Goal: Information Seeking & Learning: Understand process/instructions

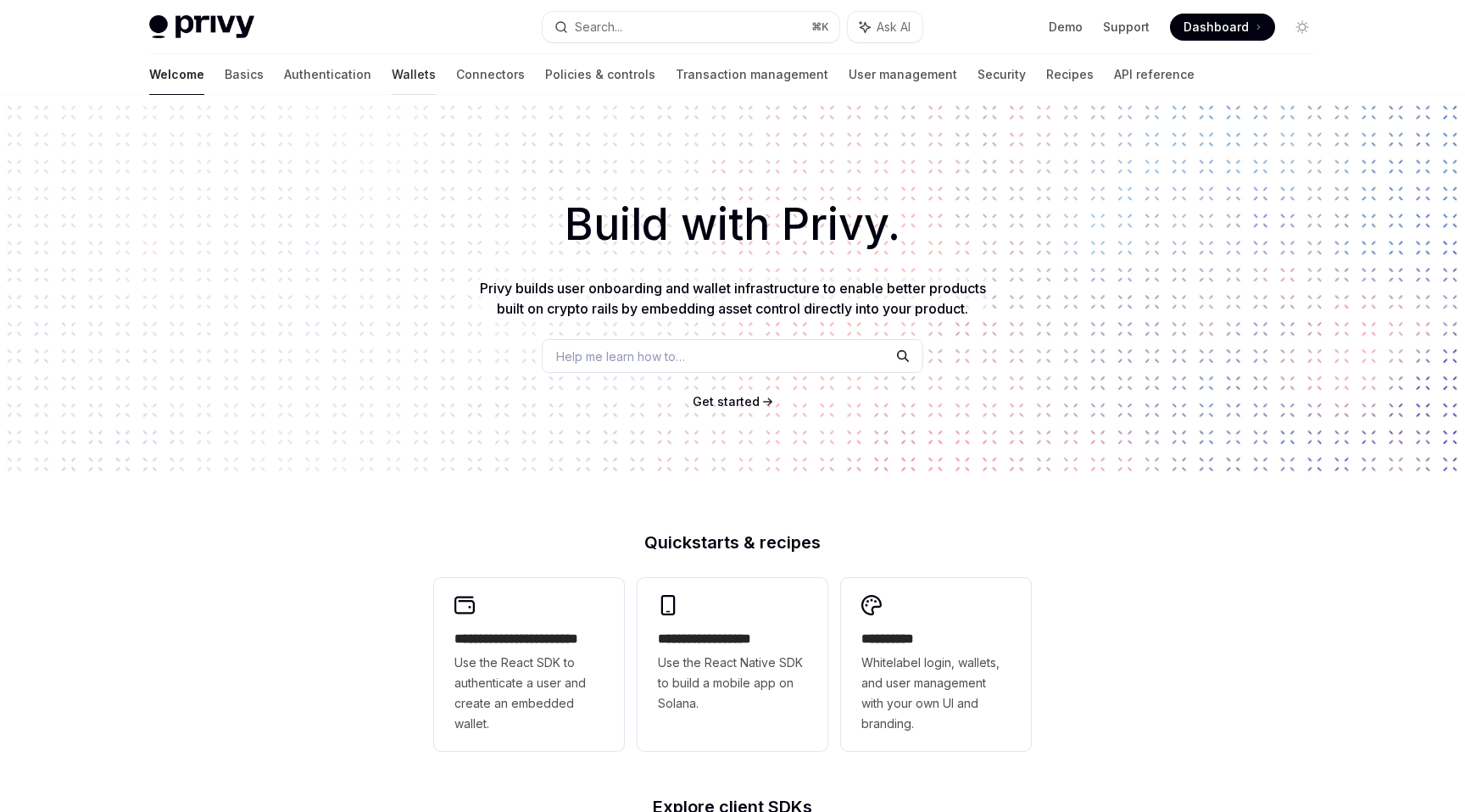
click at [392, 74] on link "Wallets" at bounding box center [413, 74] width 44 height 40
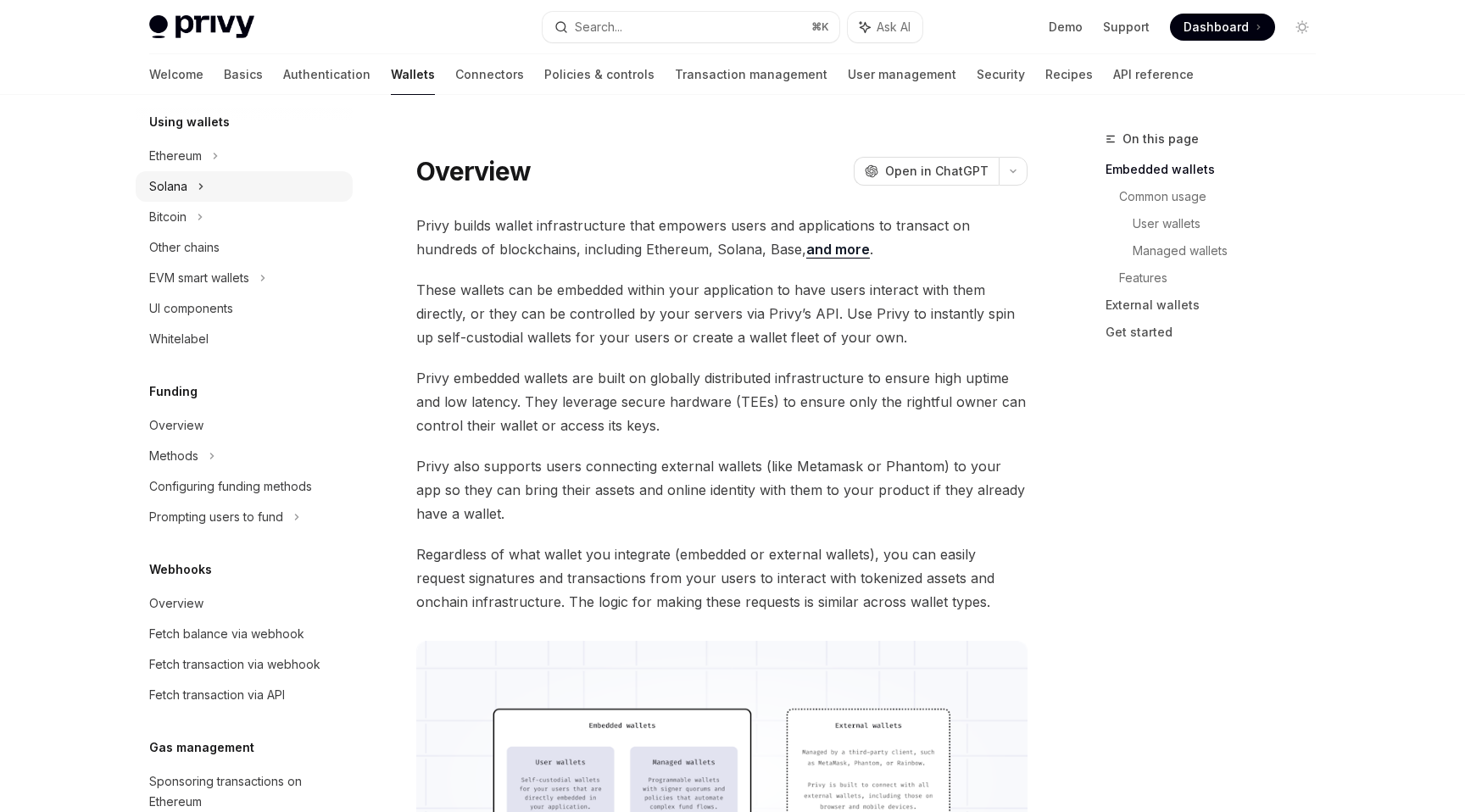
scroll to position [654, 0]
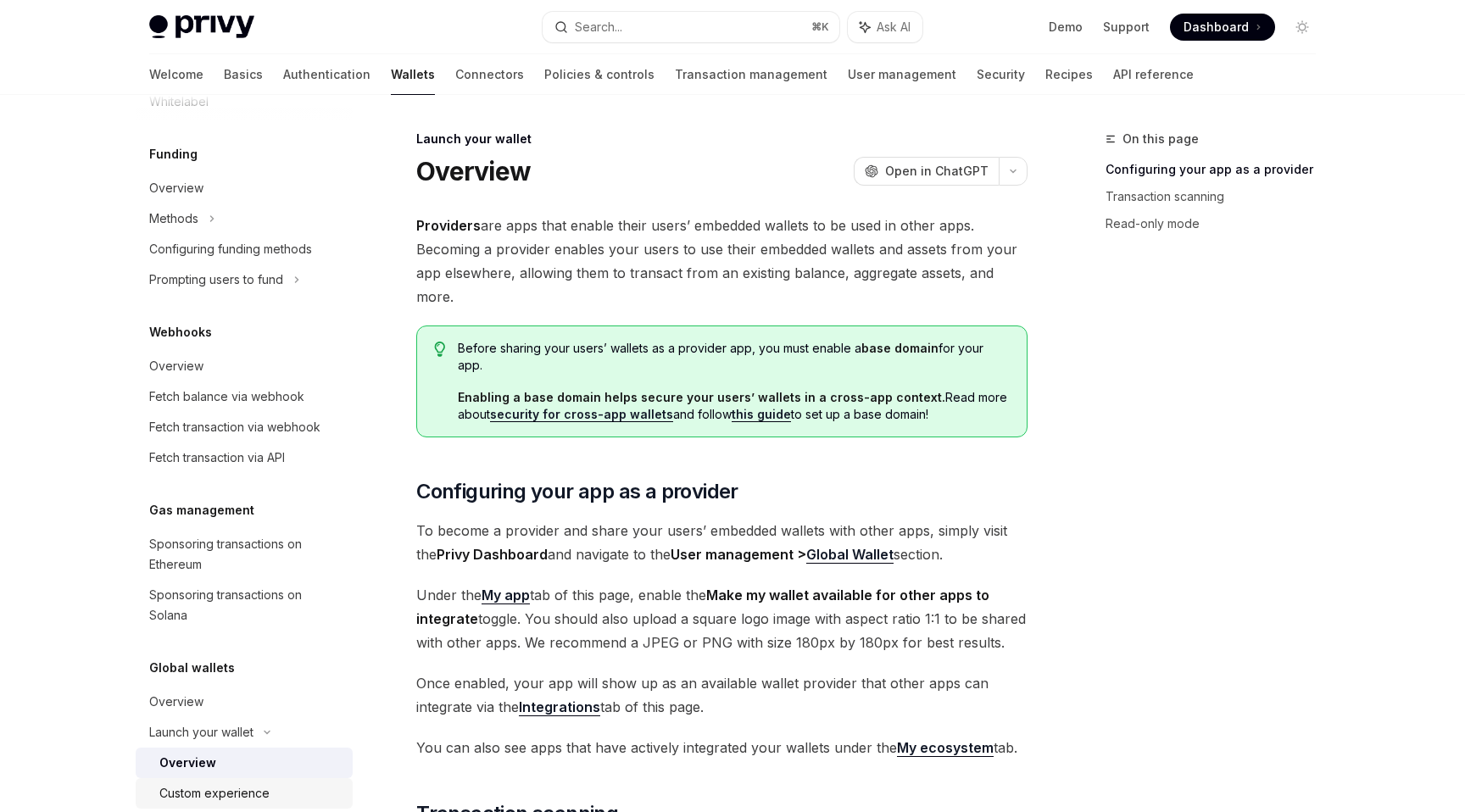
click at [209, 783] on div "Custom experience" at bounding box center [215, 793] width 110 height 21
type textarea "*"
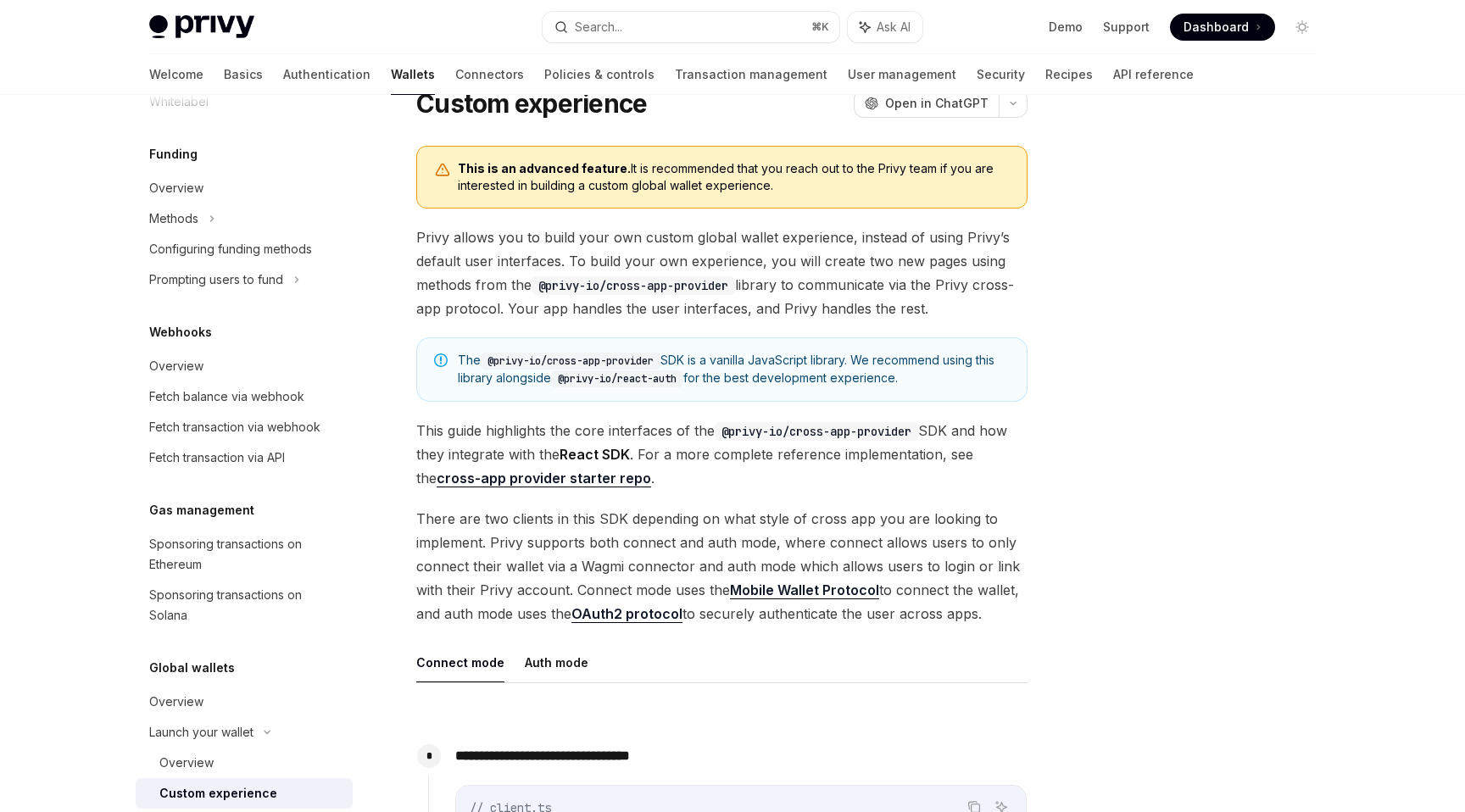
scroll to position [69, 0]
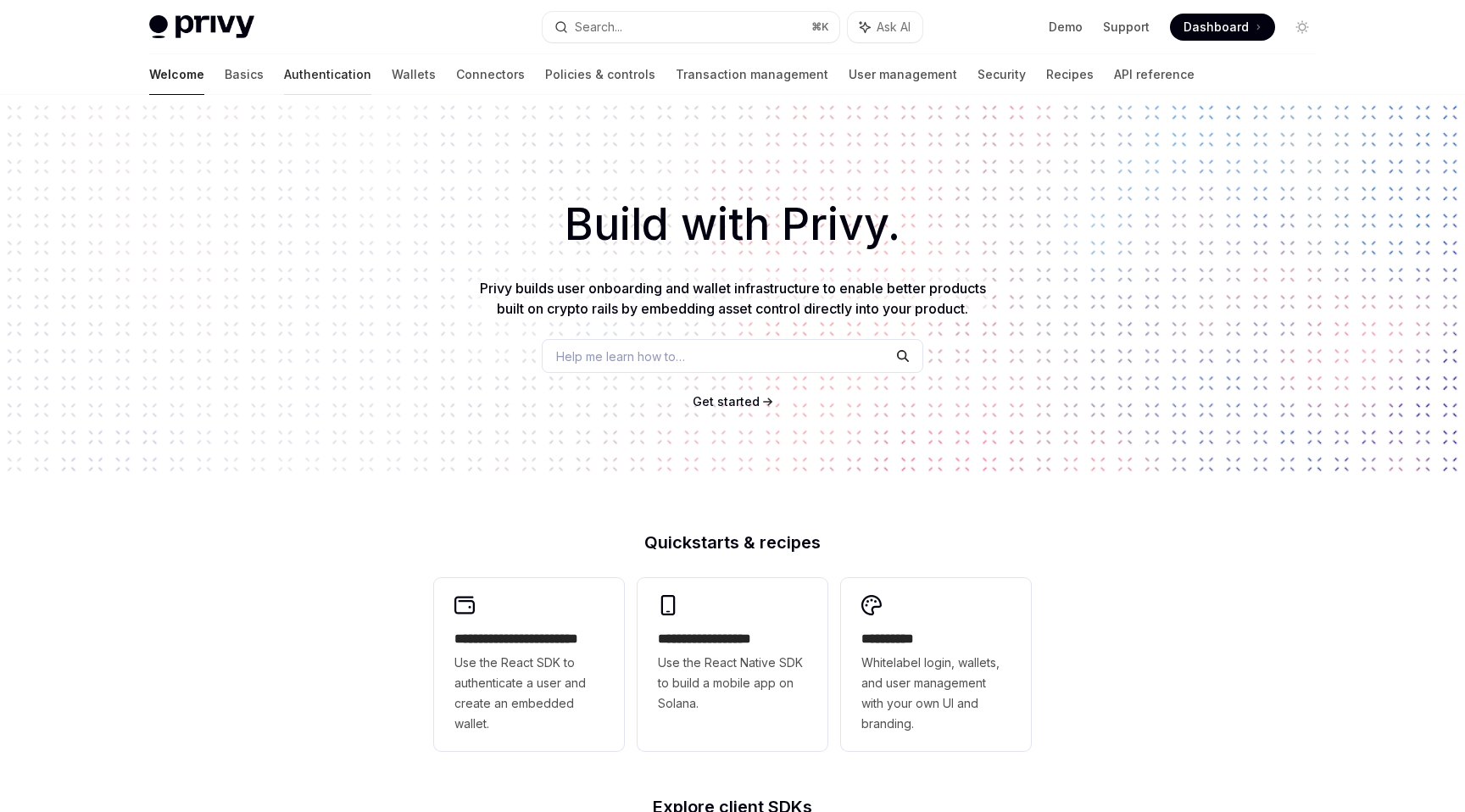
click at [289, 74] on link "Authentication" at bounding box center [328, 74] width 88 height 40
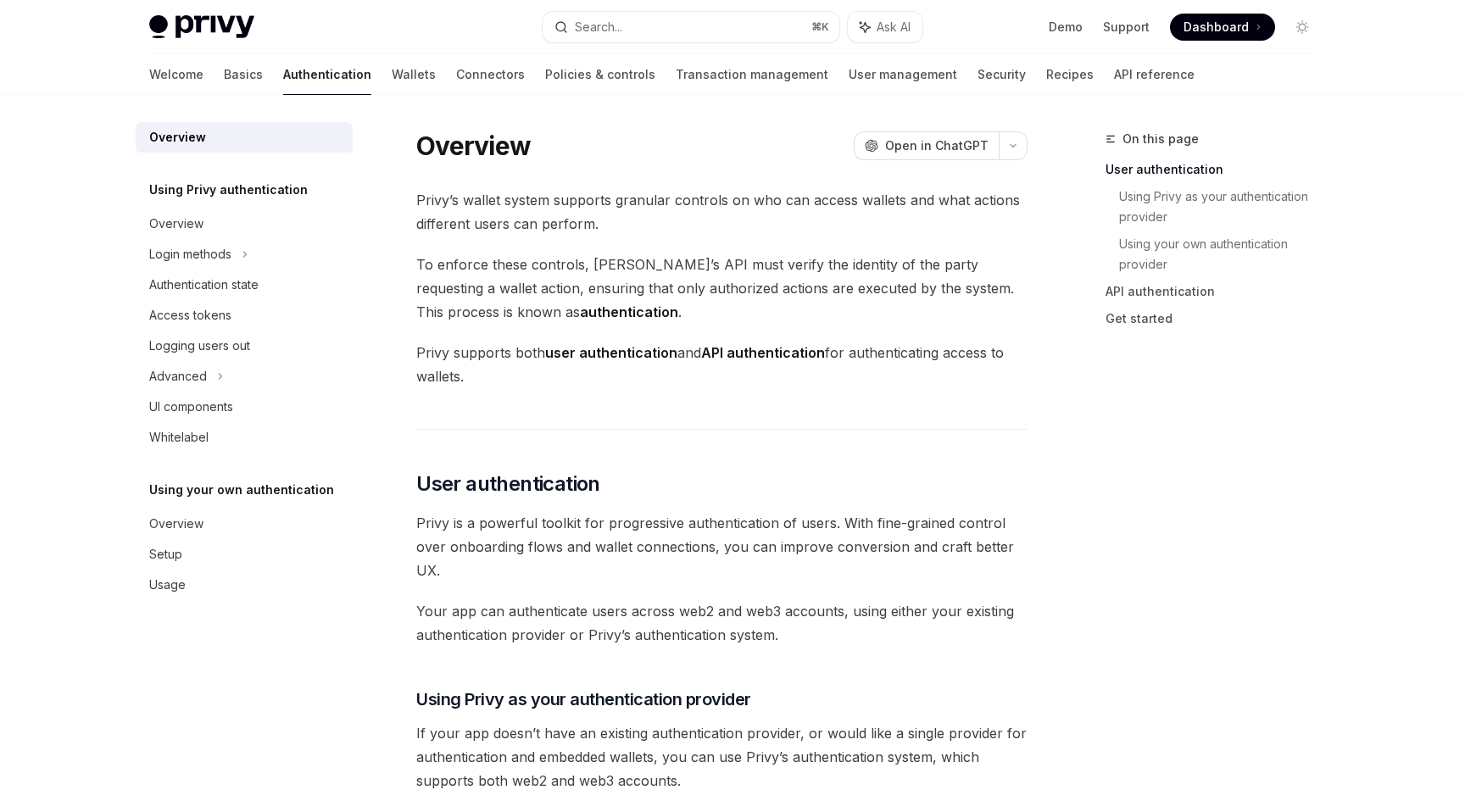
click at [308, 68] on div "Welcome Basics Authentication Wallets Connectors Policies & controls Transactio…" at bounding box center [672, 74] width 1045 height 40
click at [392, 75] on link "Wallets" at bounding box center [413, 74] width 44 height 40
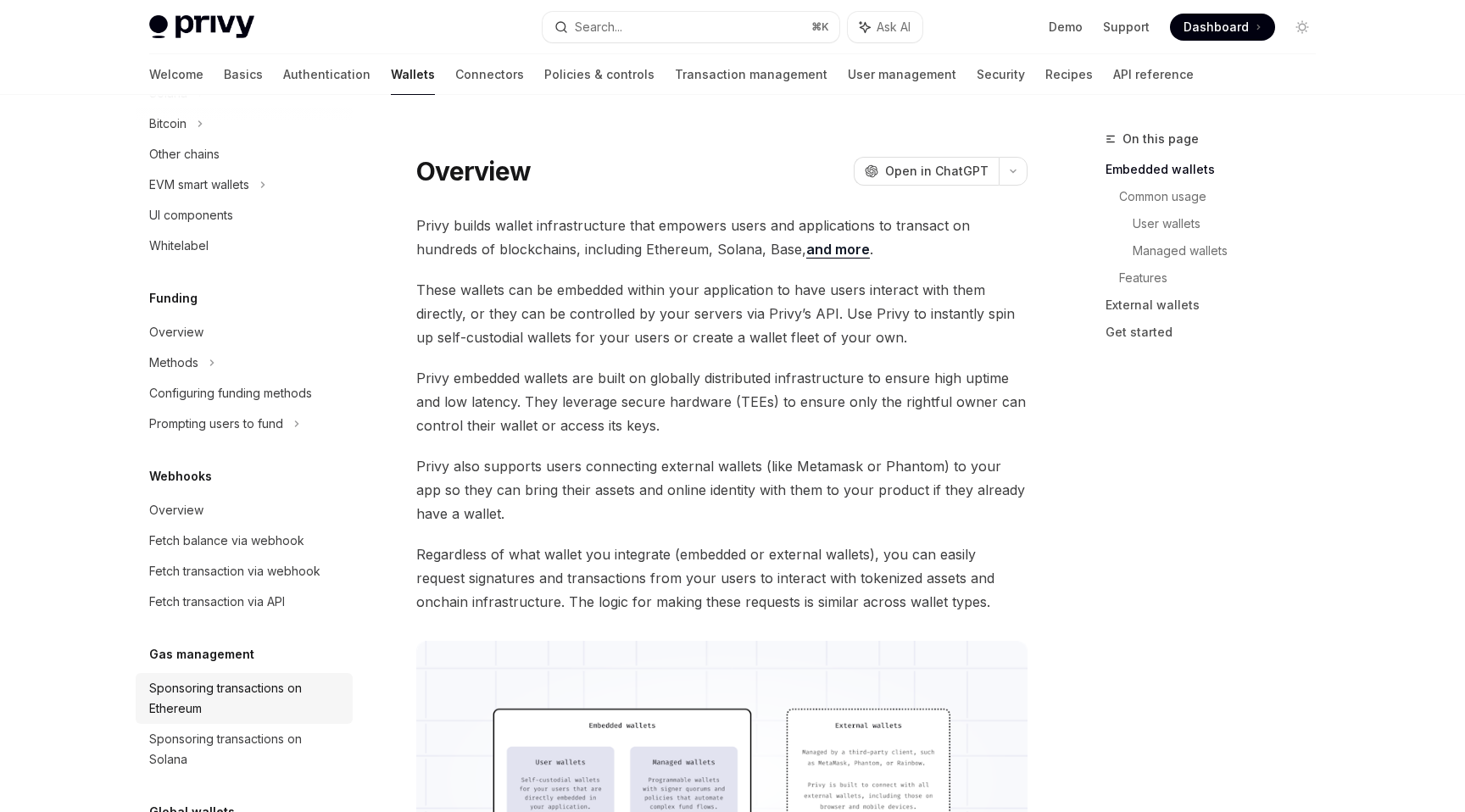
scroll to position [654, 0]
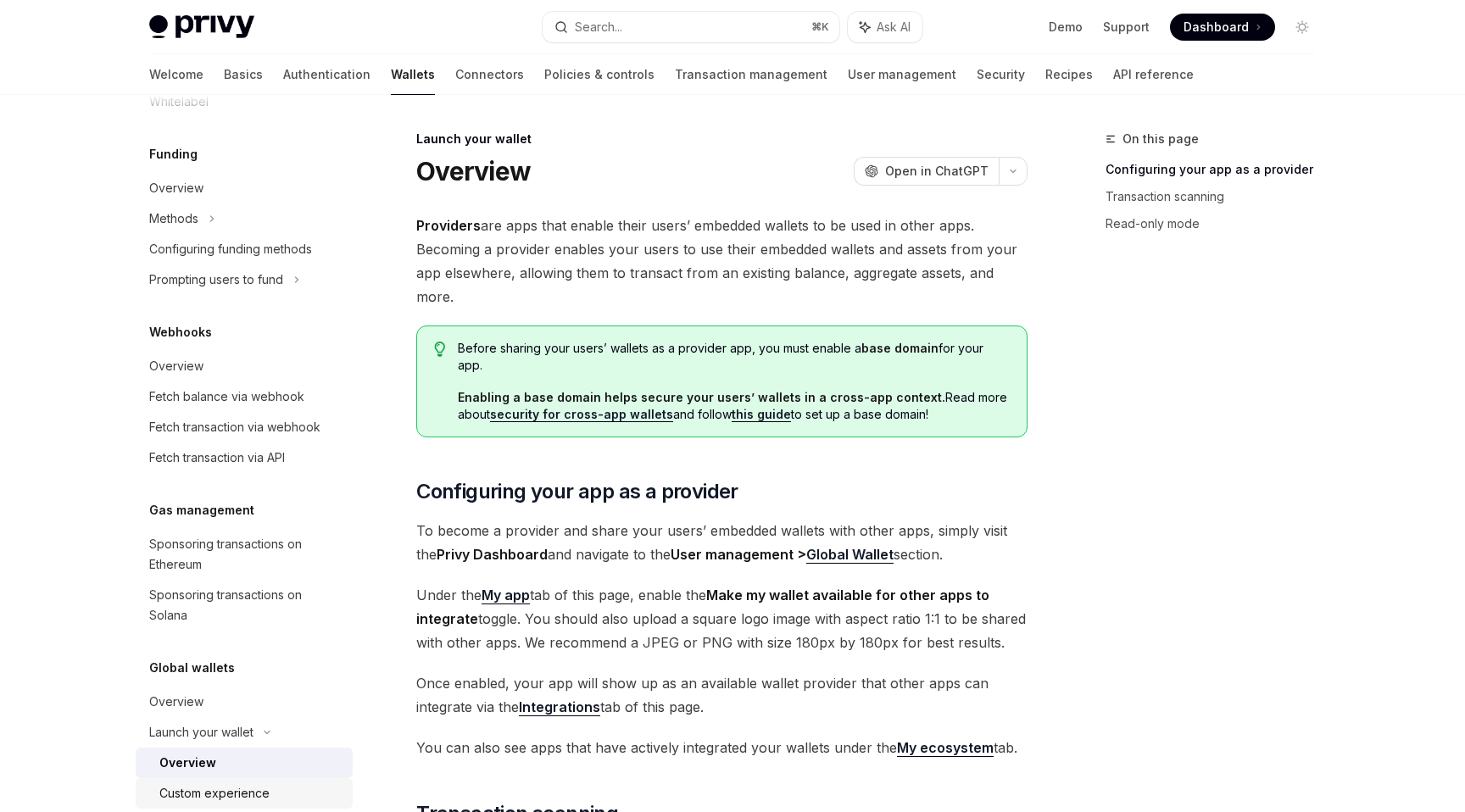
click at [219, 784] on div "Custom experience" at bounding box center [215, 793] width 110 height 21
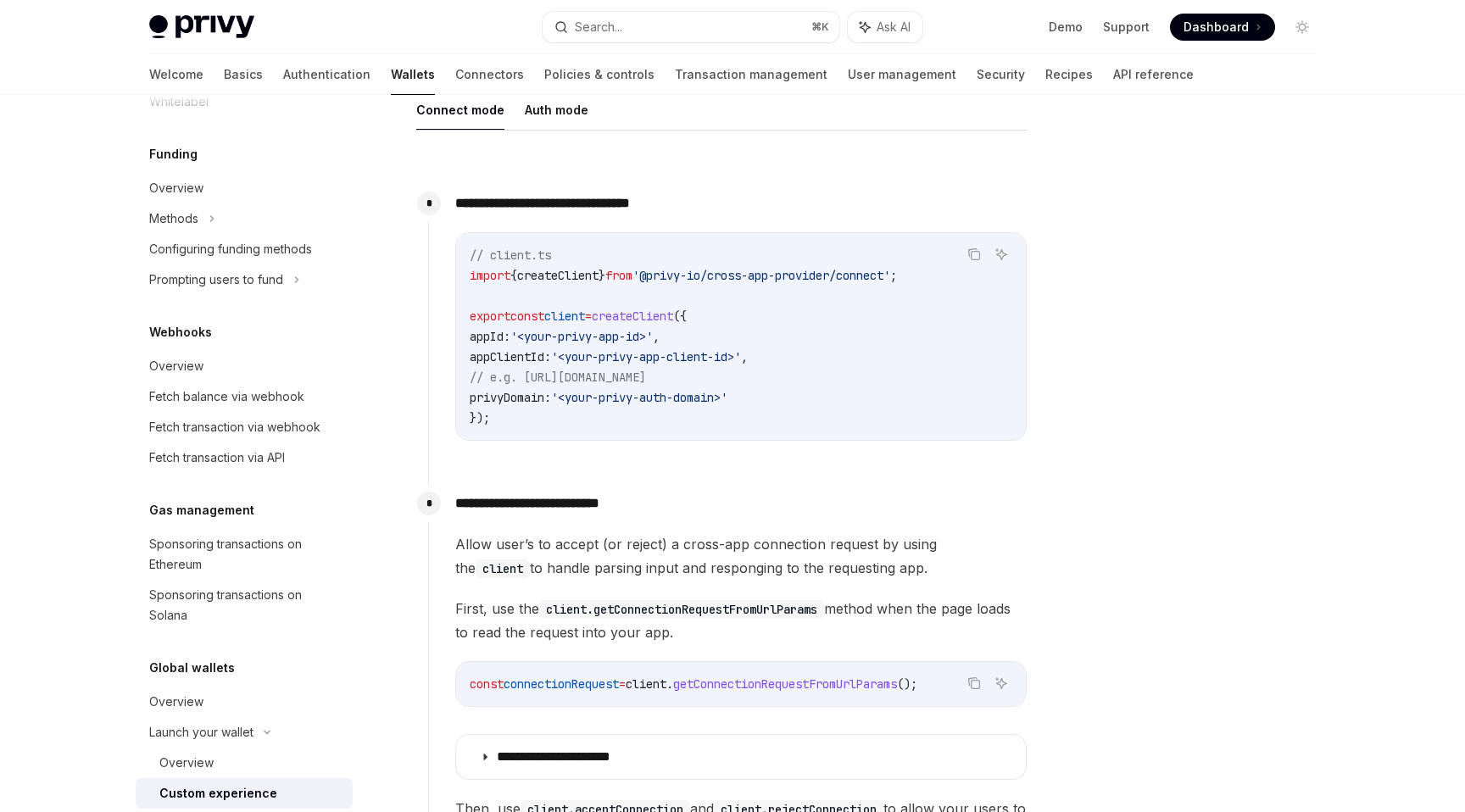
scroll to position [613, 0]
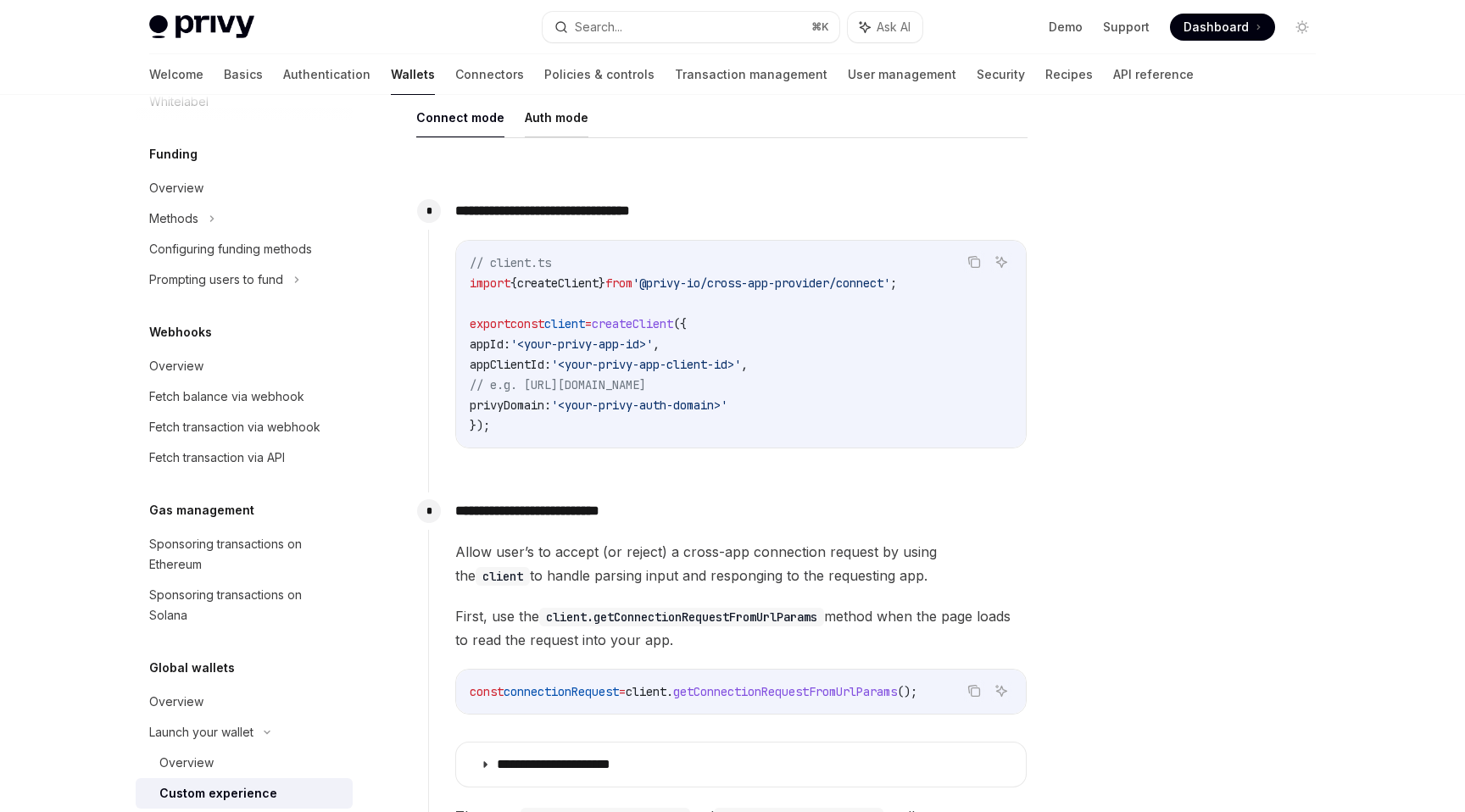
click at [562, 118] on button "Auth mode" at bounding box center [556, 118] width 64 height 39
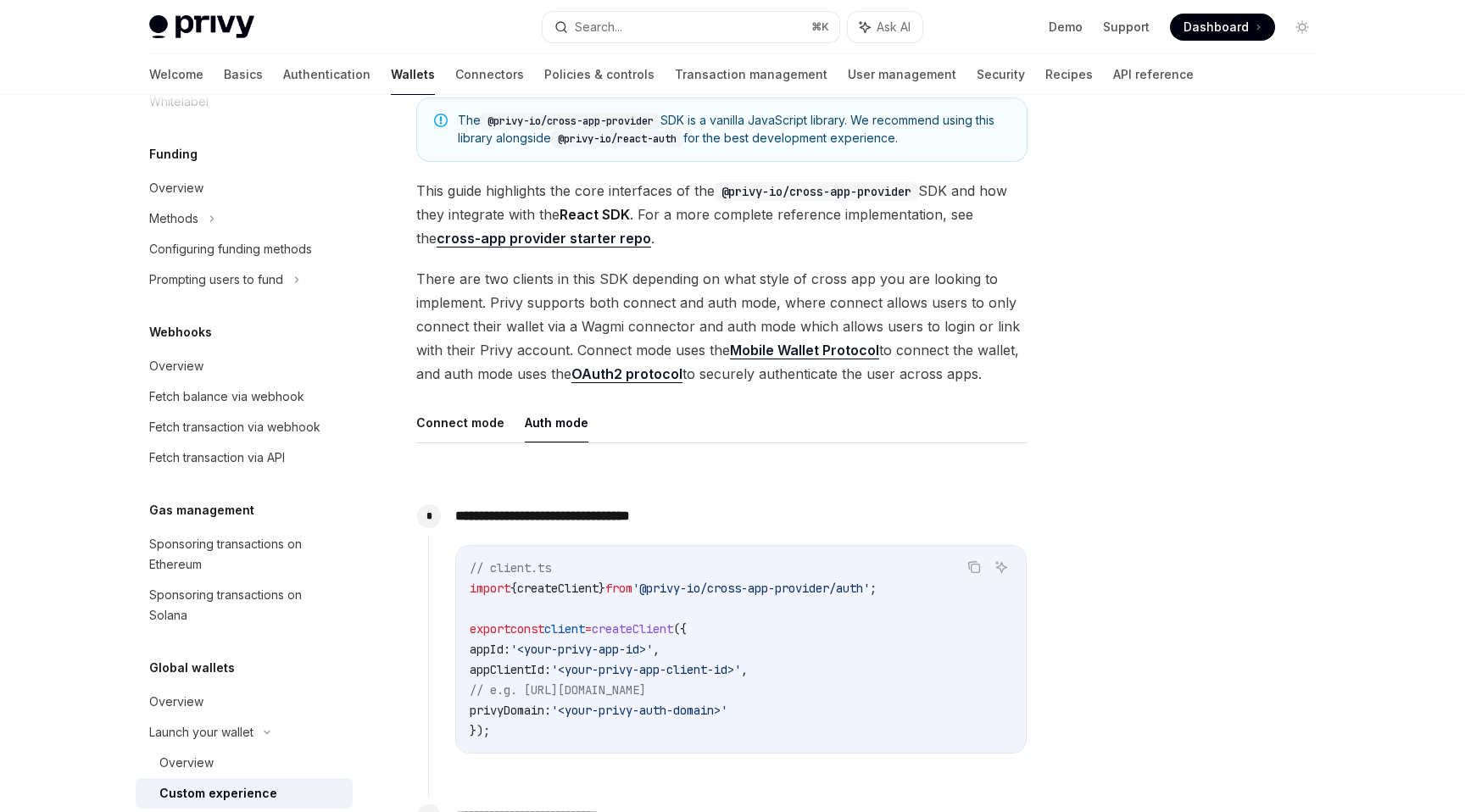
scroll to position [301, 0]
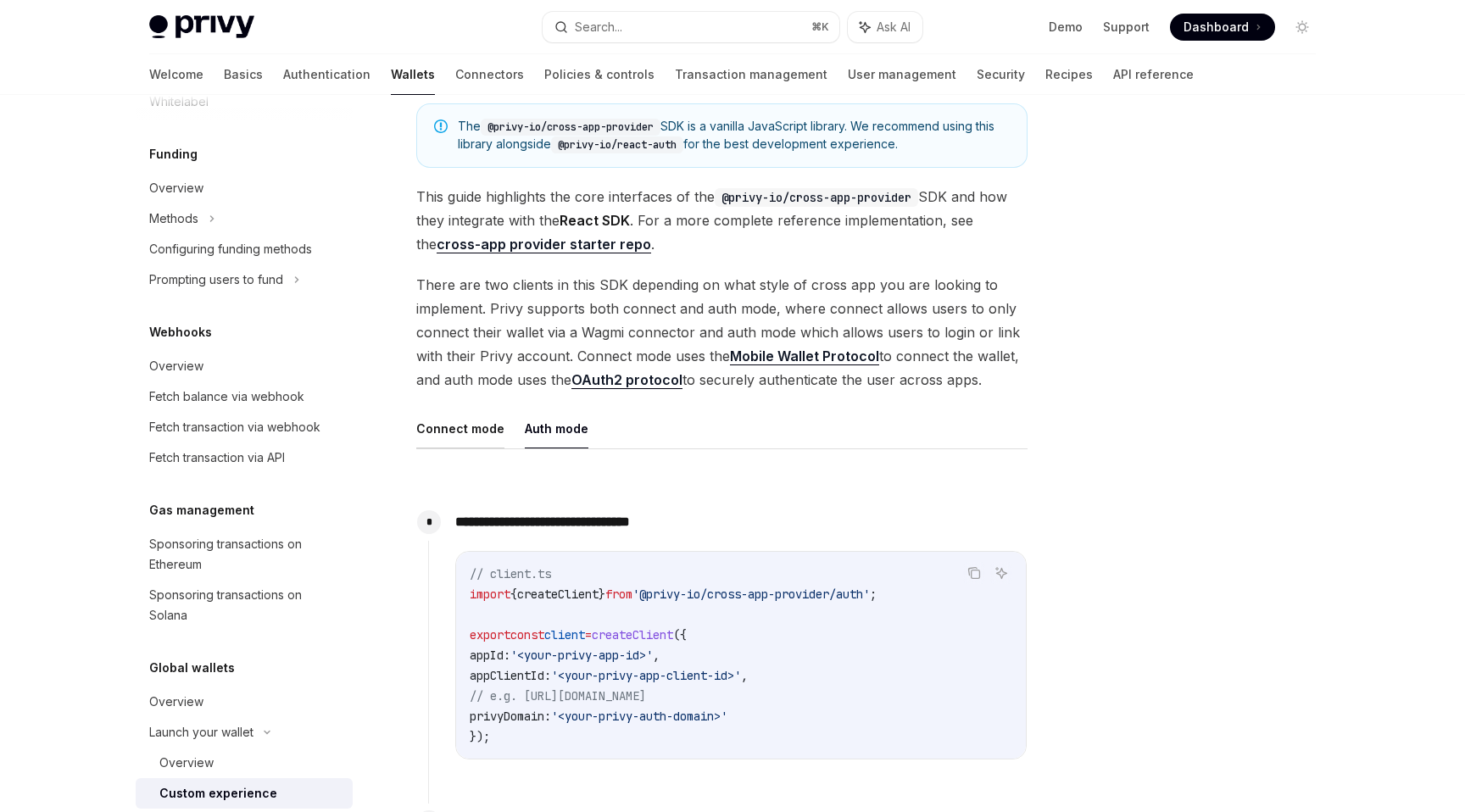
click at [451, 426] on button "Connect mode" at bounding box center [460, 428] width 88 height 39
type textarea "*"
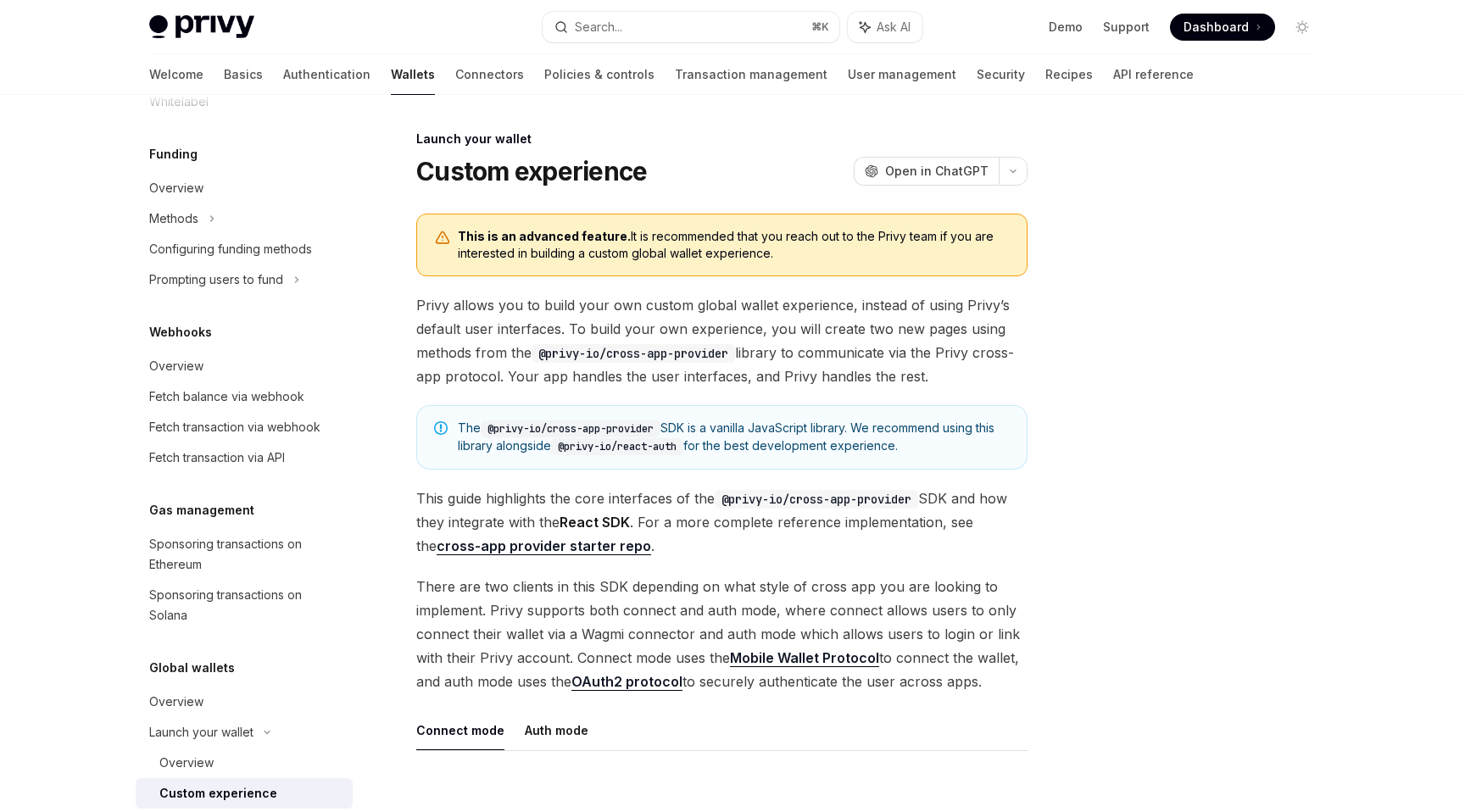
click at [556, 545] on strong "cross-app provider starter repo" at bounding box center [544, 546] width 215 height 17
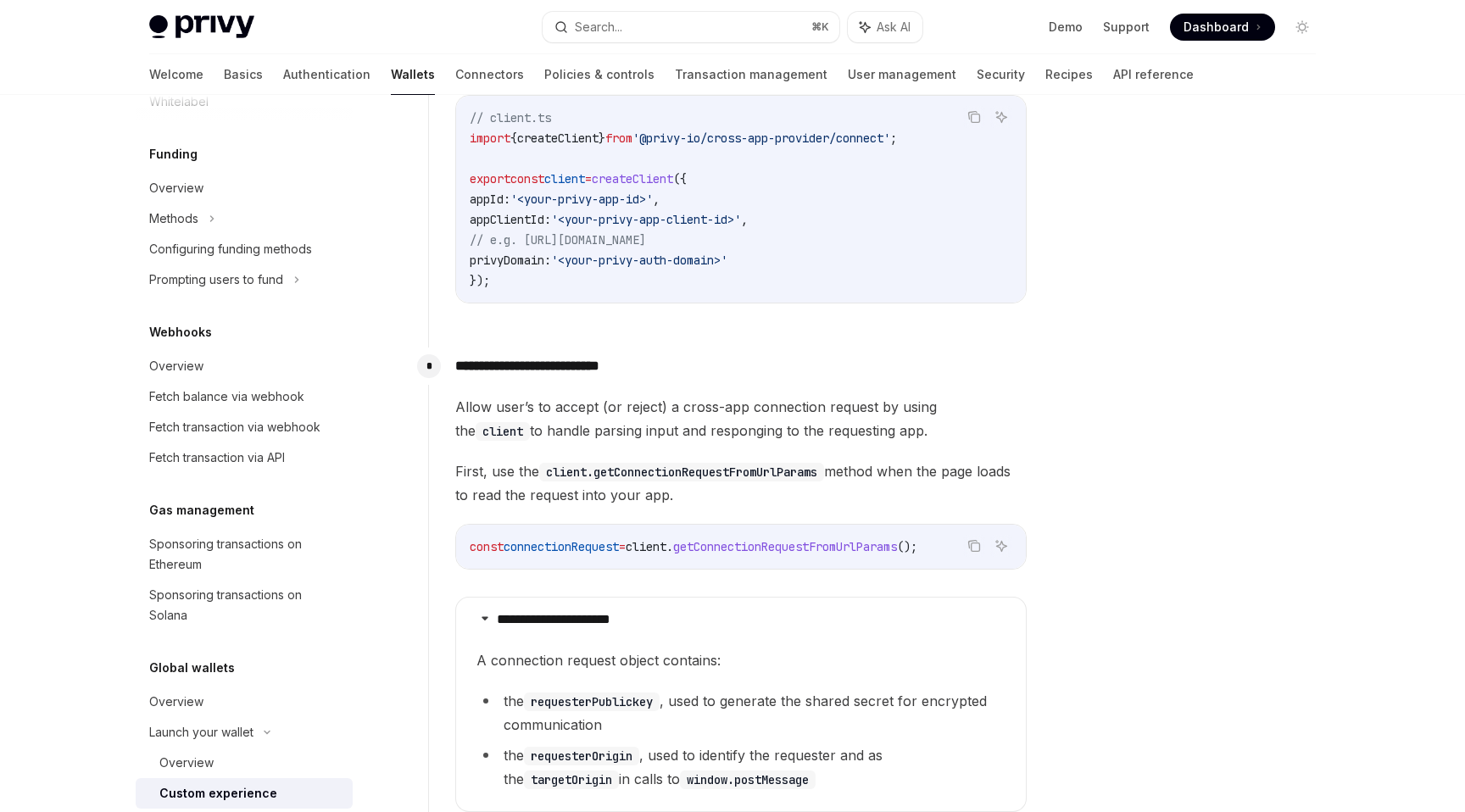
scroll to position [1275, 0]
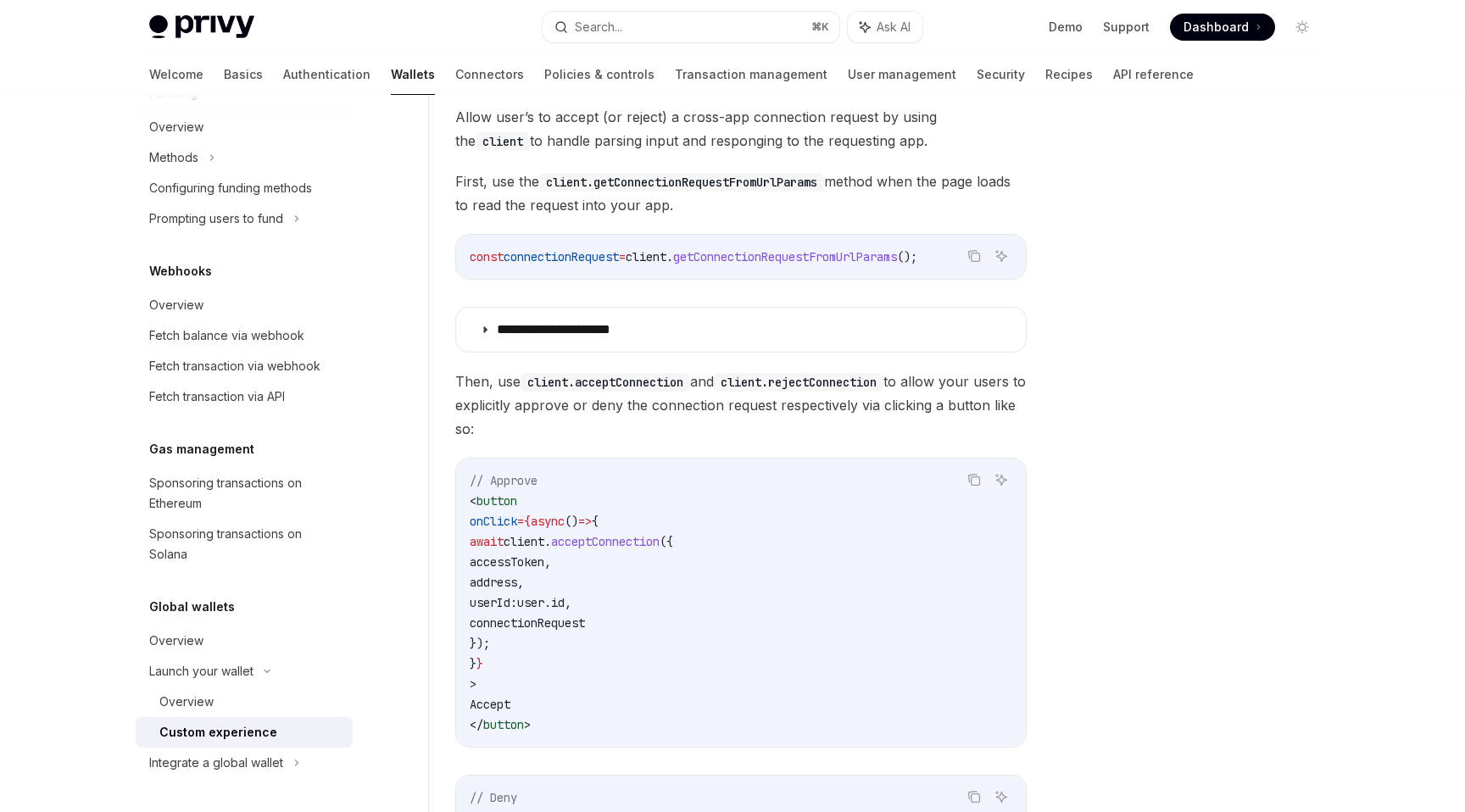
scroll to position [1136, 0]
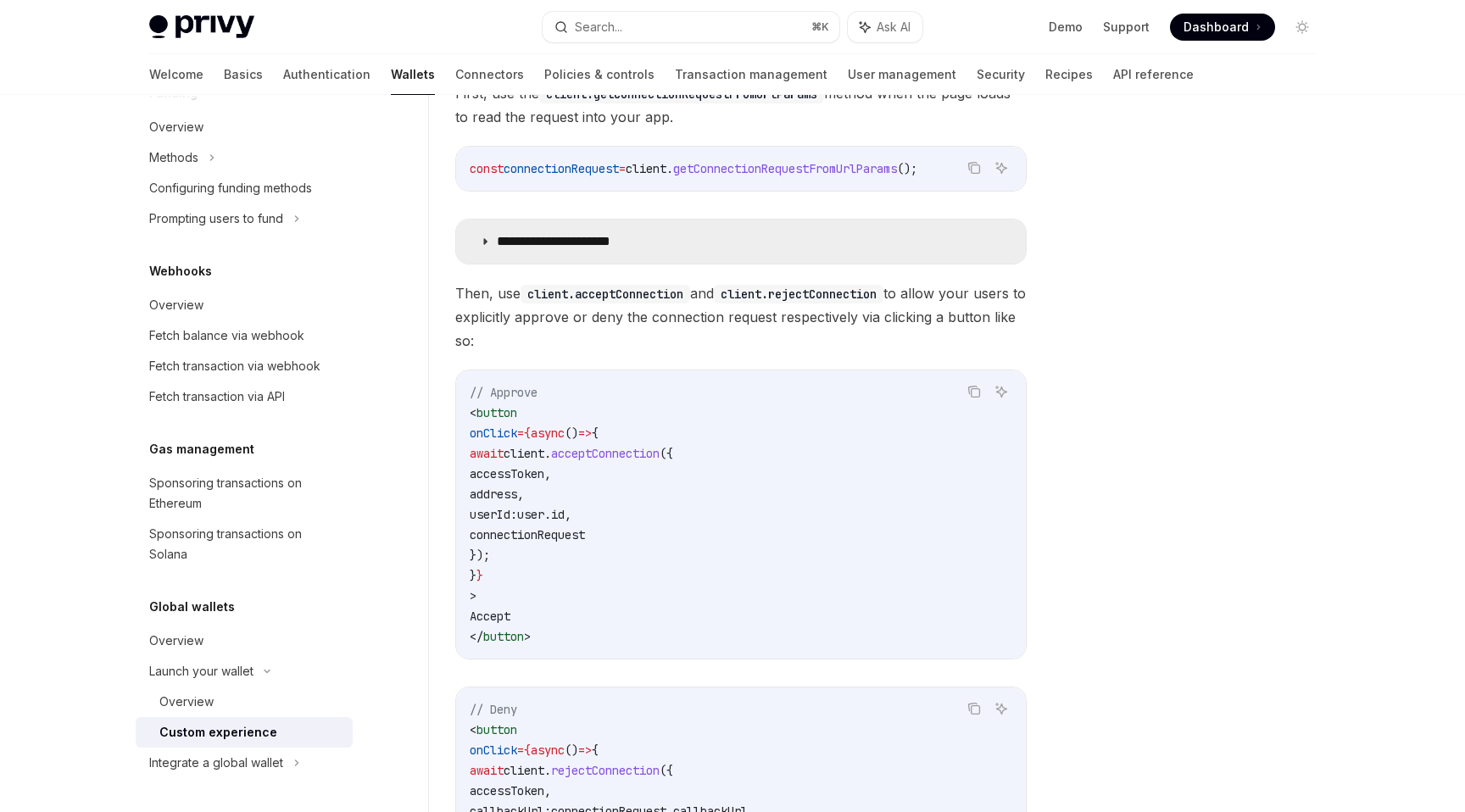
click at [607, 246] on p "**********" at bounding box center [574, 241] width 155 height 17
